Goal: Task Accomplishment & Management: Complete application form

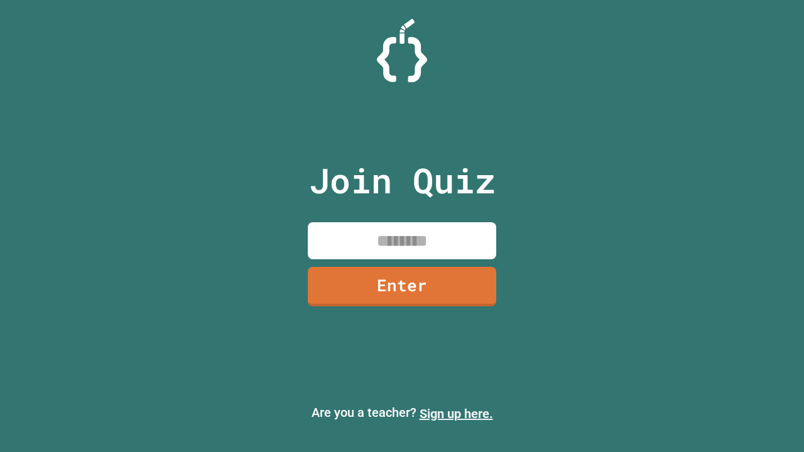
click at [456, 414] on link "Sign up here." at bounding box center [457, 414] width 74 height 15
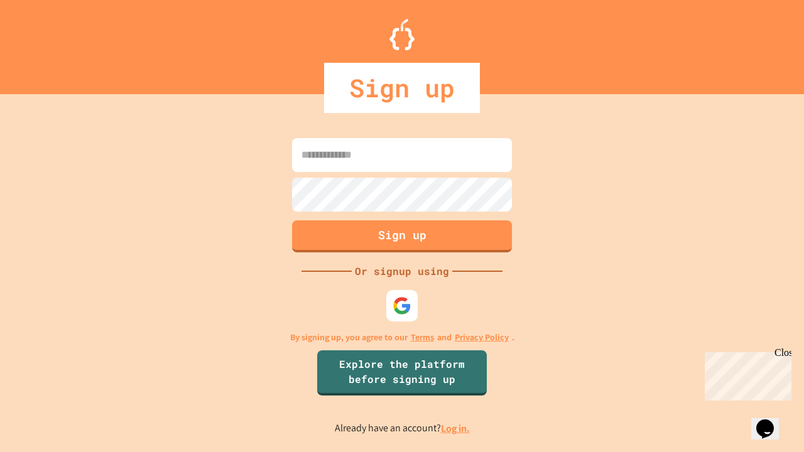
click at [456, 429] on link "Log in." at bounding box center [455, 428] width 29 height 13
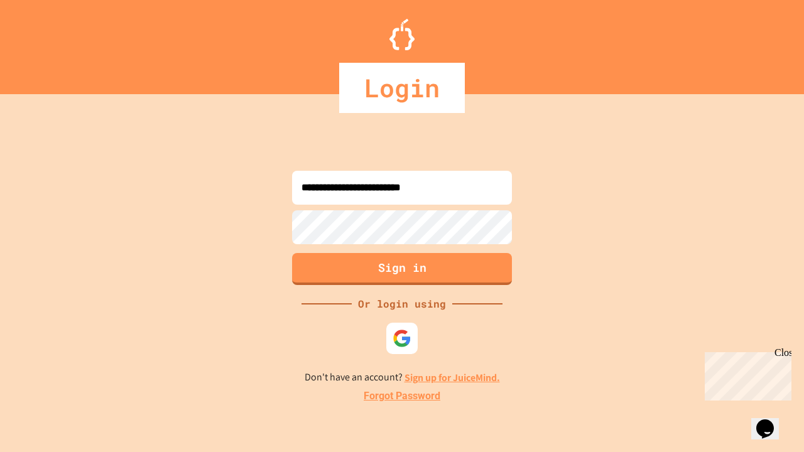
type input "**********"
